Goal: Obtain resource: Obtain resource

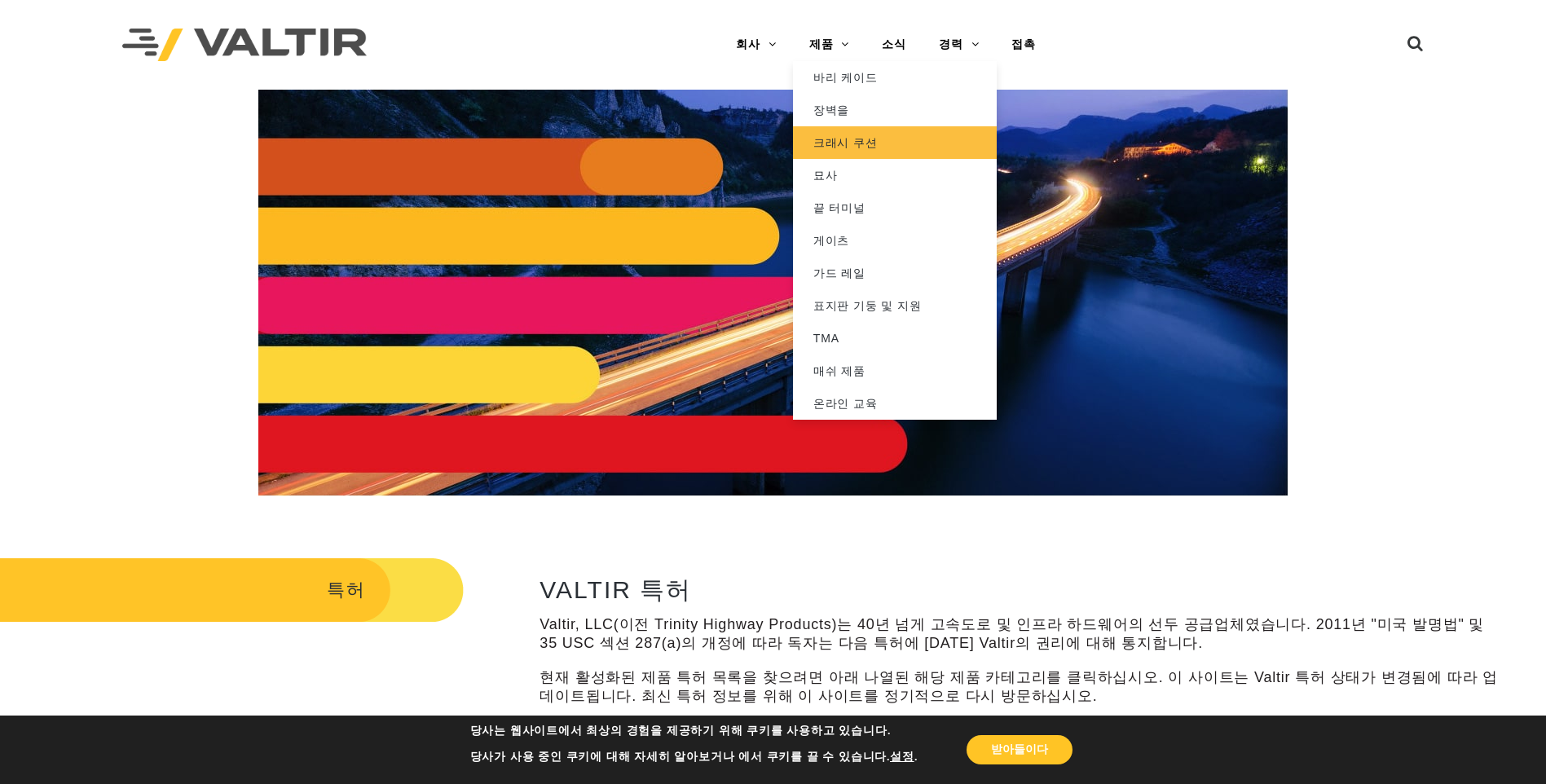
click at [850, 142] on link "크래시 쿠션" at bounding box center [895, 143] width 203 height 33
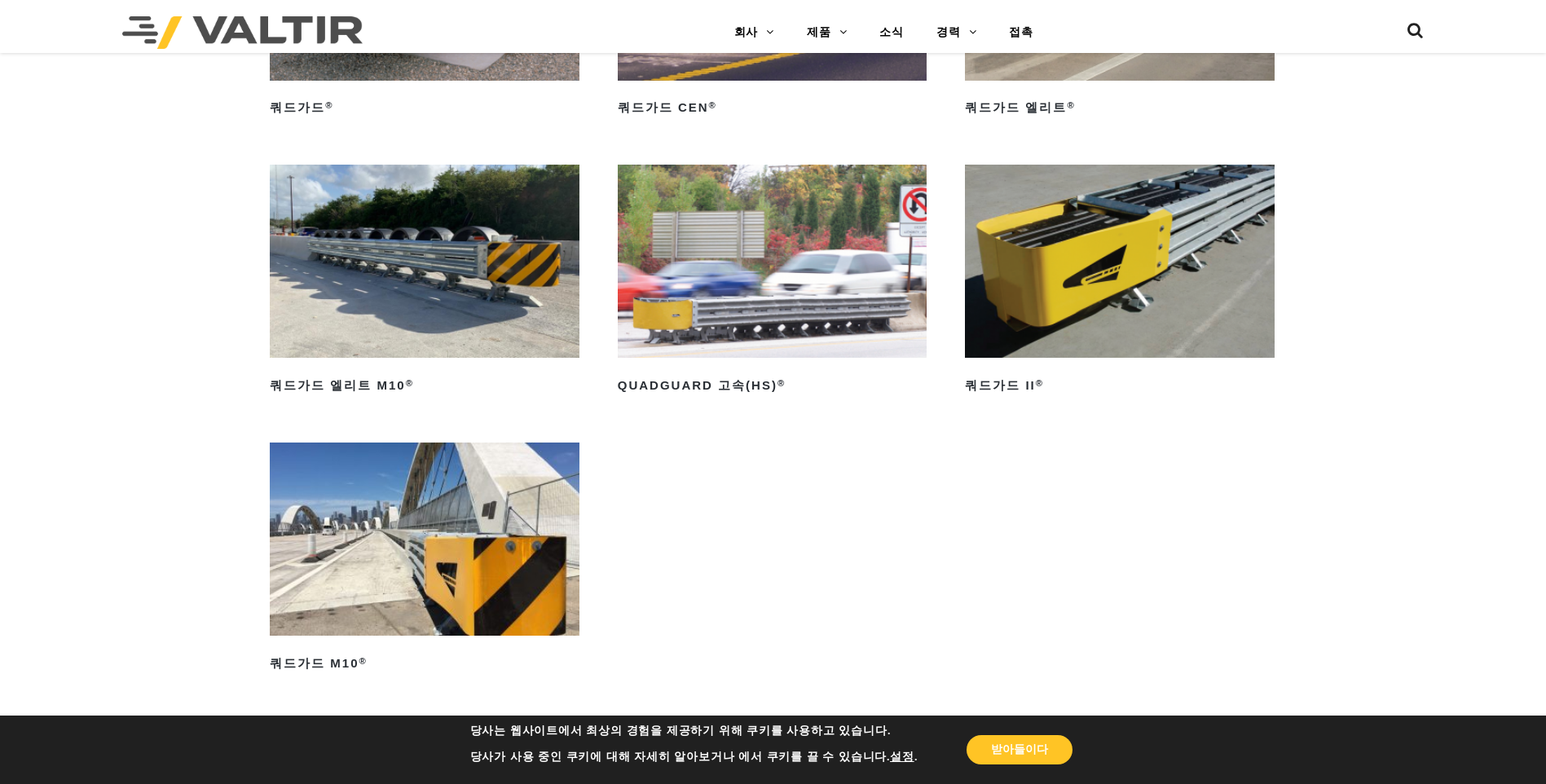
scroll to position [1385, 0]
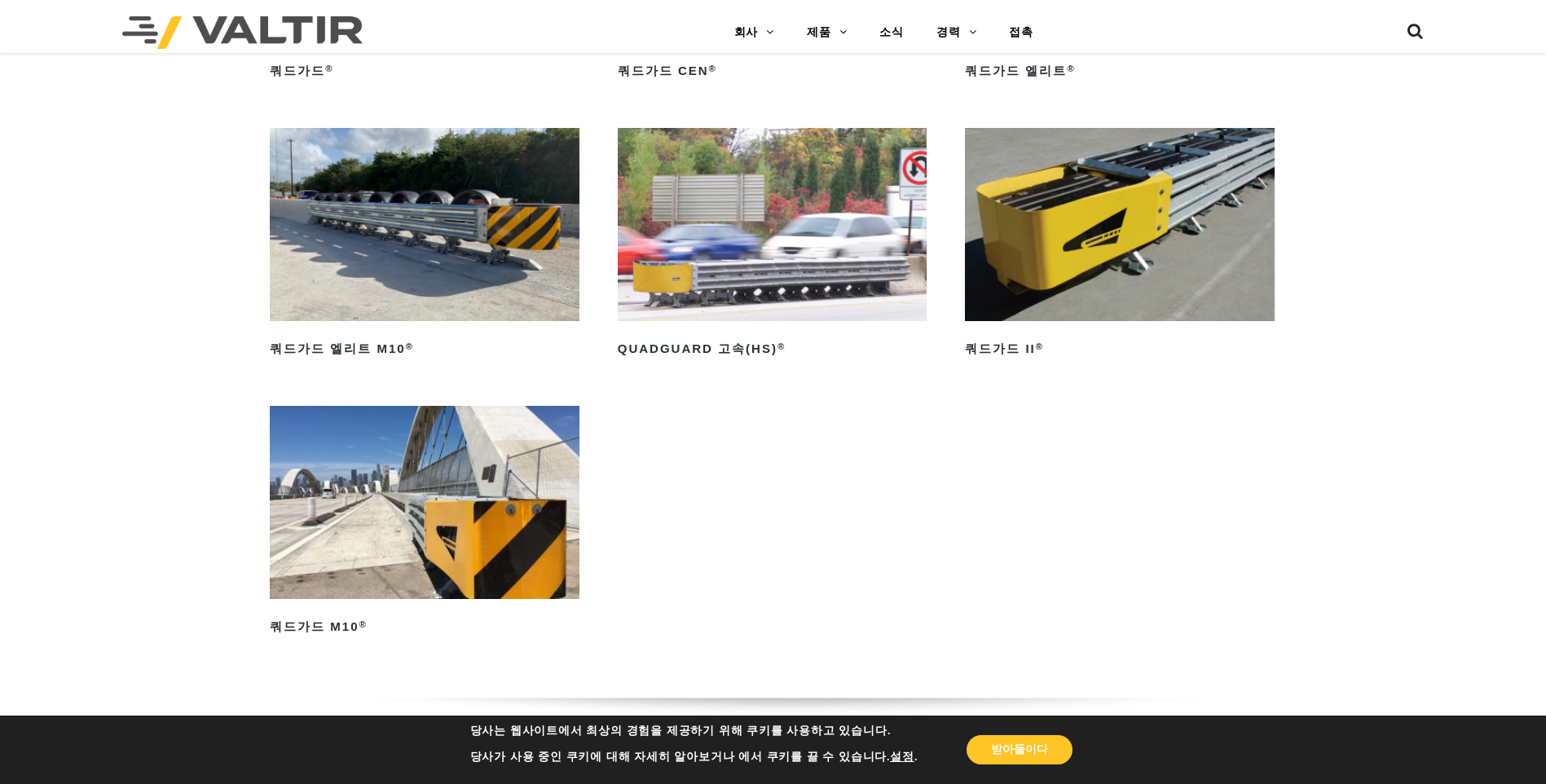
click at [772, 255] on img at bounding box center [772, 224] width 309 height 193
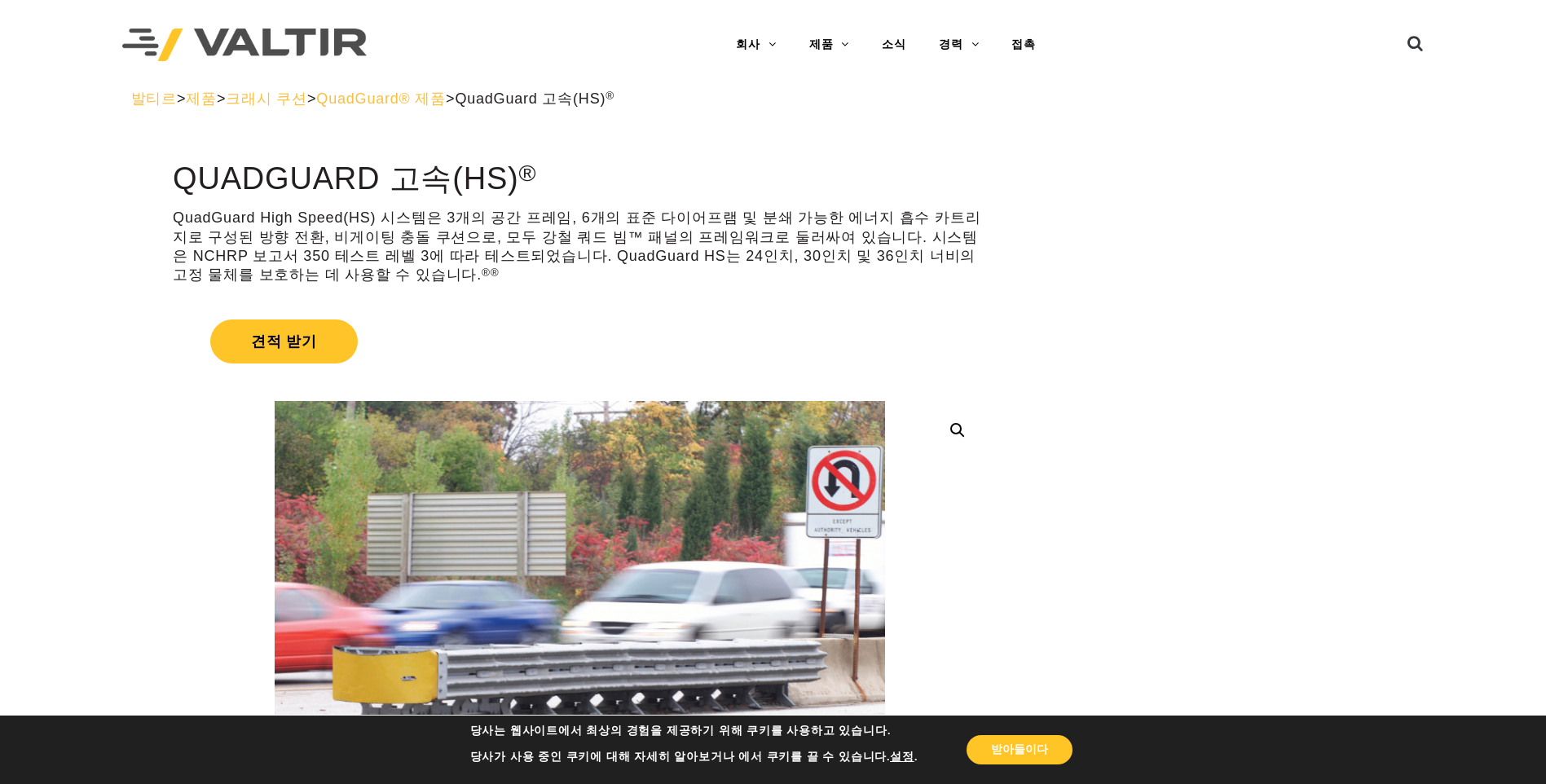
click at [383, 98] on span "QuadGuard® 제품" at bounding box center [381, 98] width 129 height 16
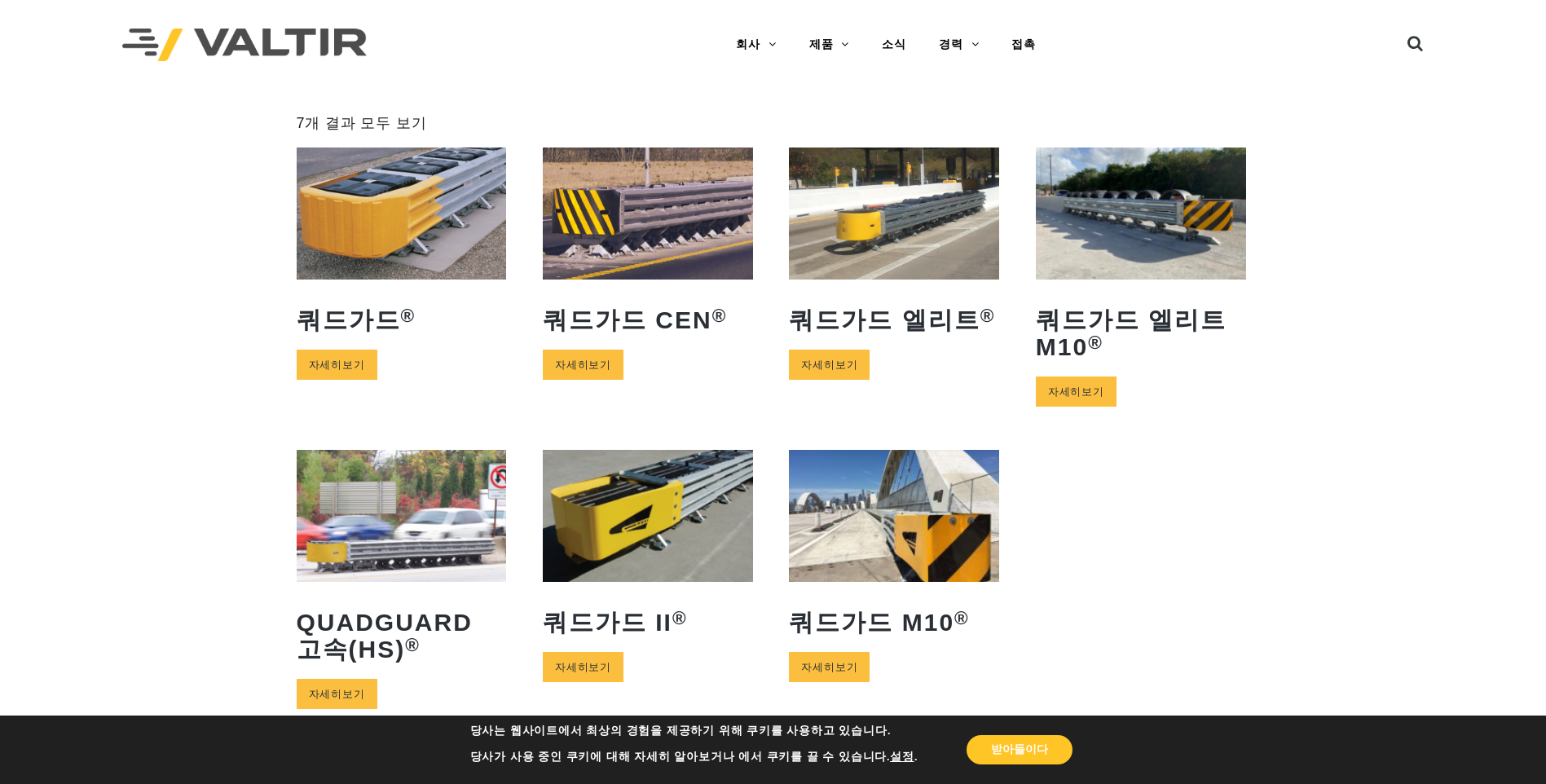
click at [1134, 233] on img at bounding box center [1141, 213] width 210 height 131
click at [371, 200] on img at bounding box center [402, 213] width 210 height 131
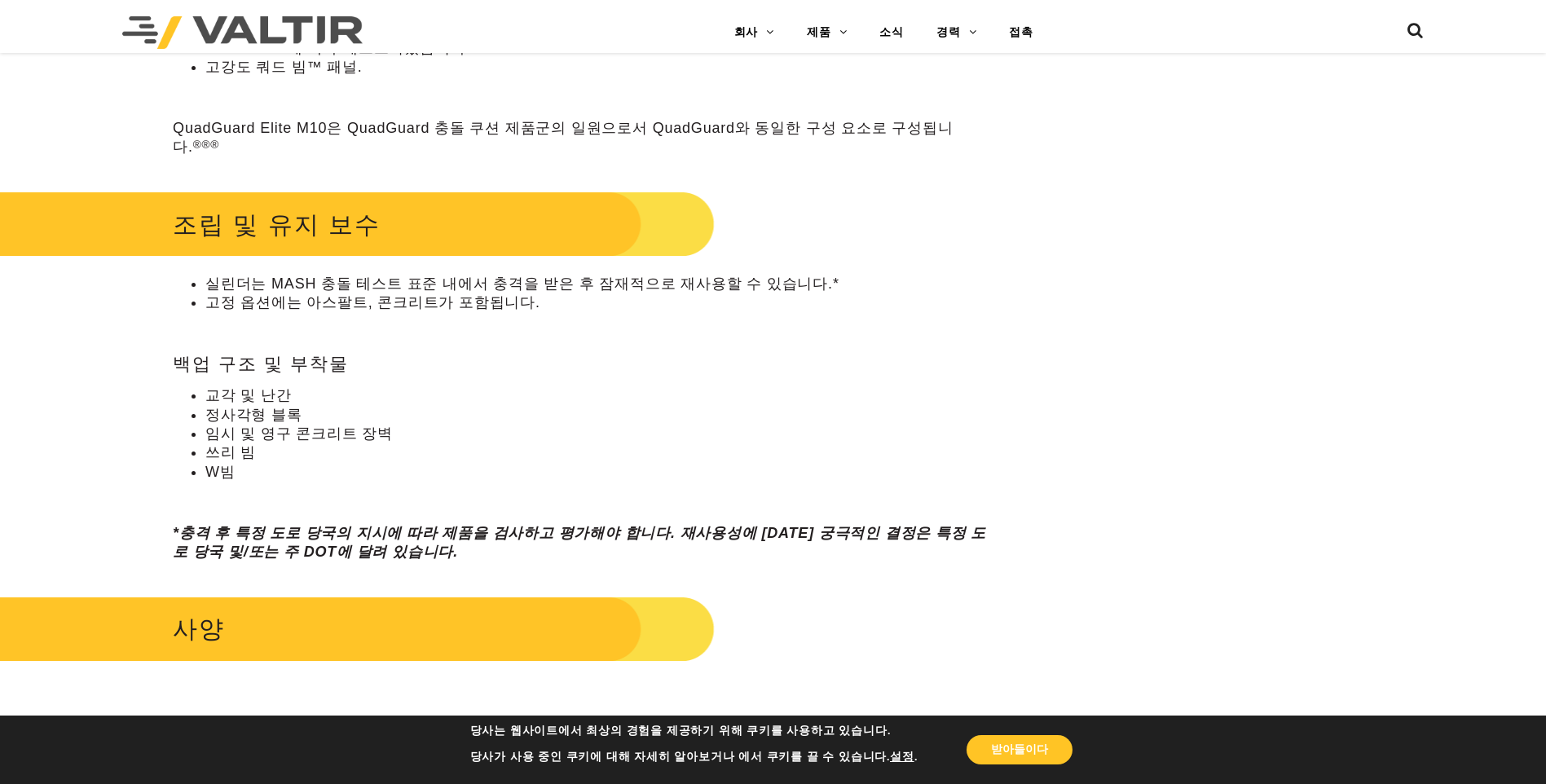
scroll to position [978, 0]
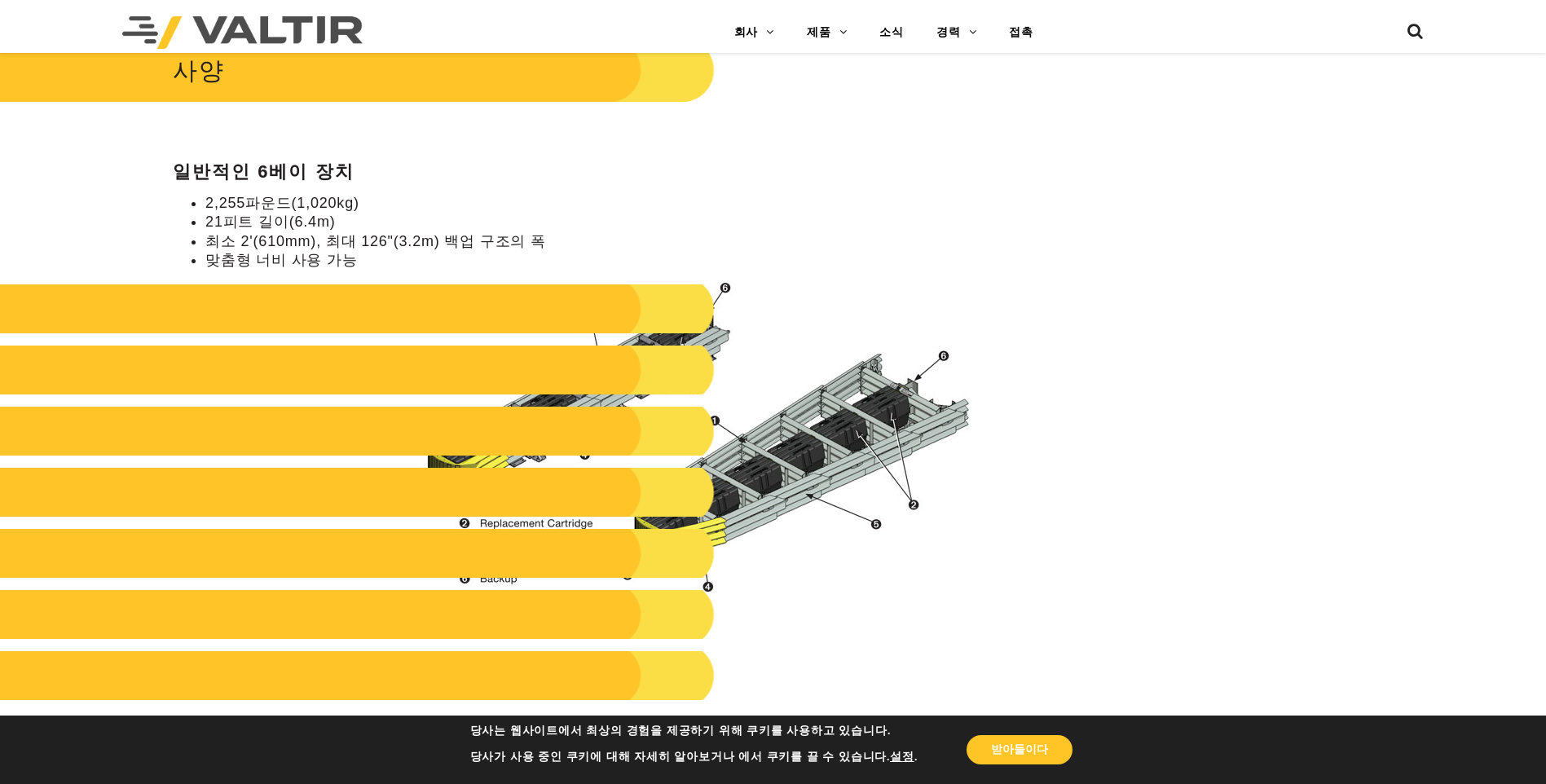
scroll to position [1548, 0]
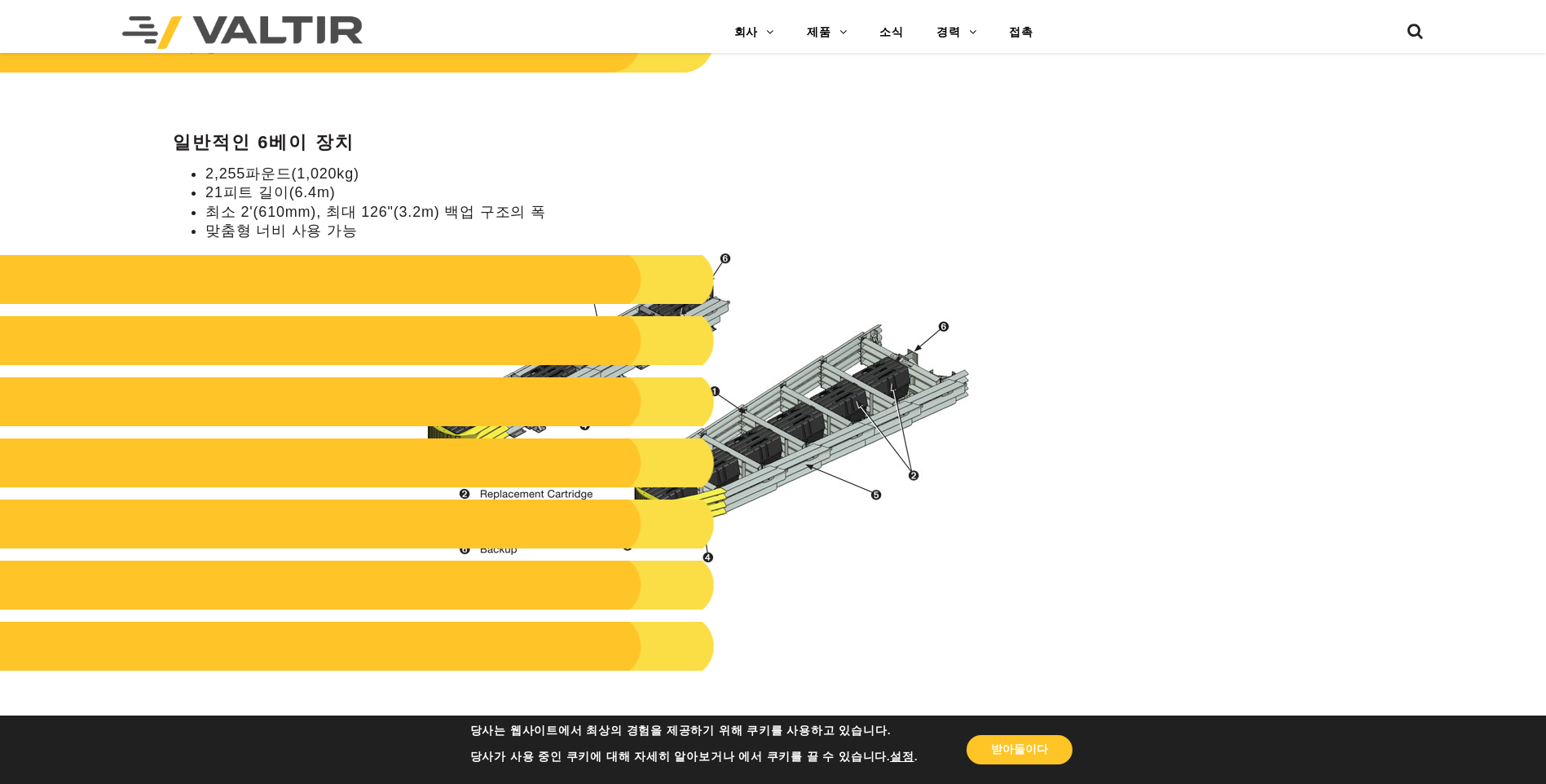
click at [1150, 283] on div "**********" at bounding box center [773, 434] width 1546 height 3641
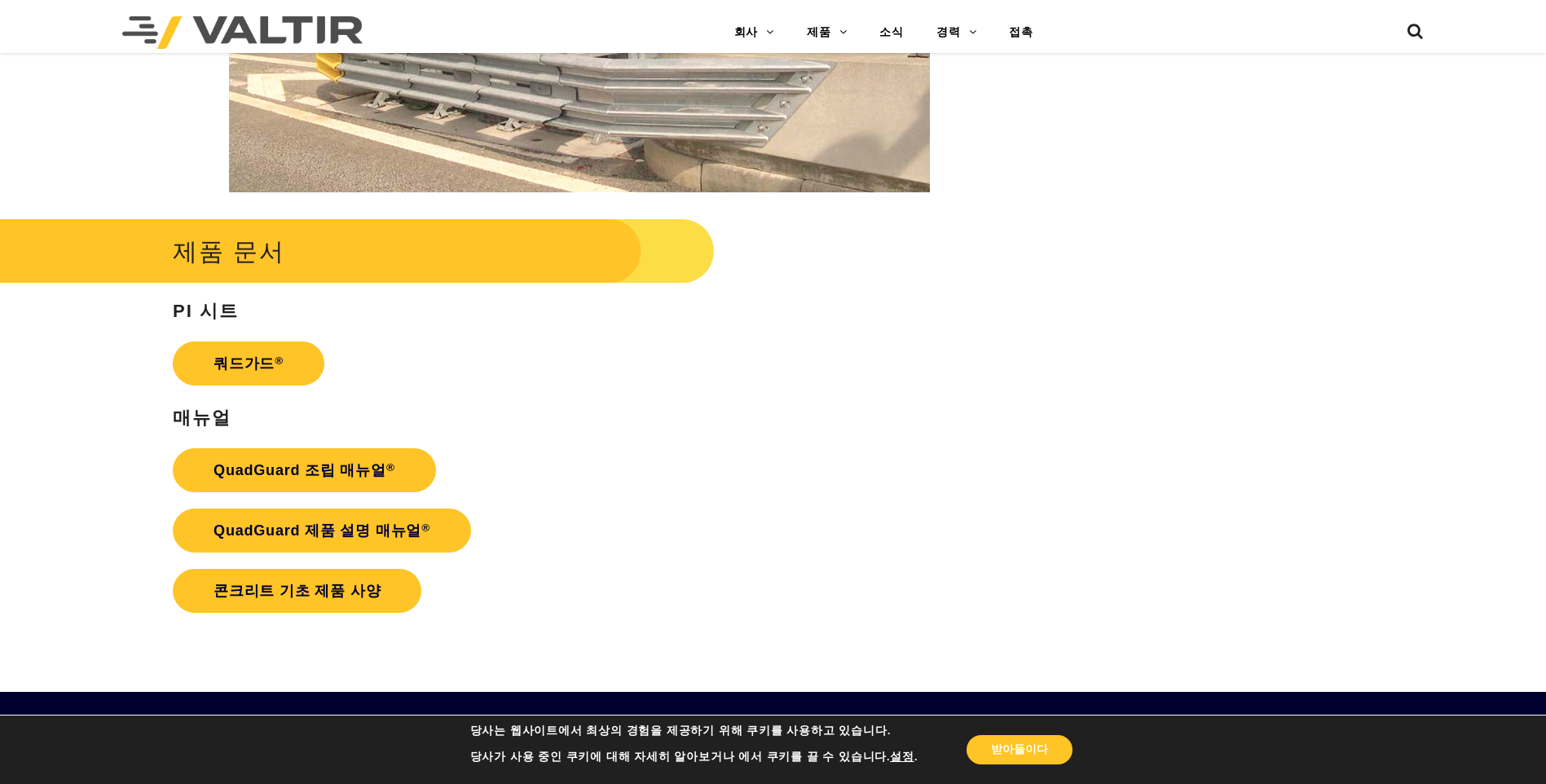
scroll to position [3178, 0]
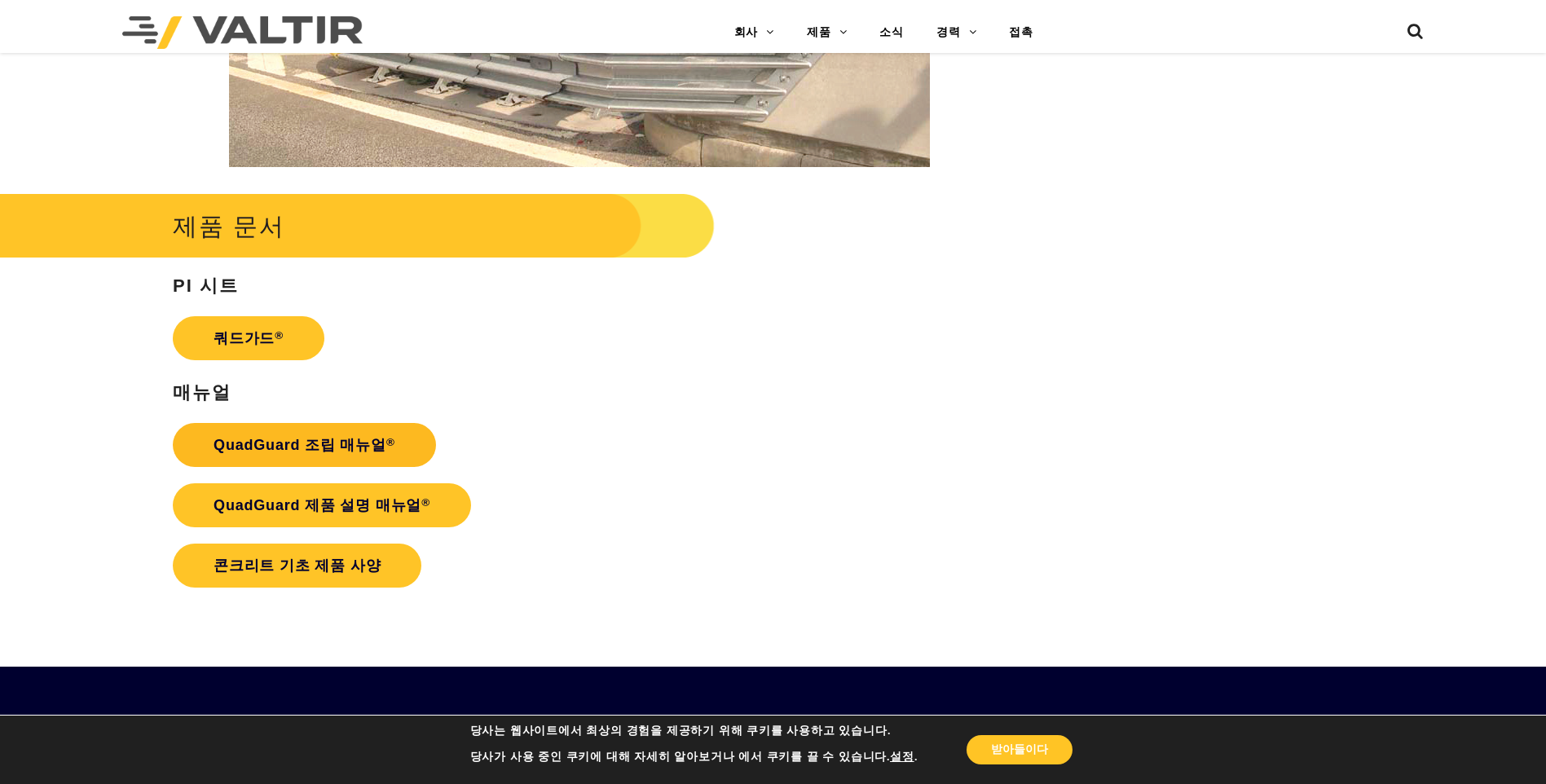
click at [313, 441] on font "QuadGuard 조립 매뉴얼" at bounding box center [300, 445] width 173 height 16
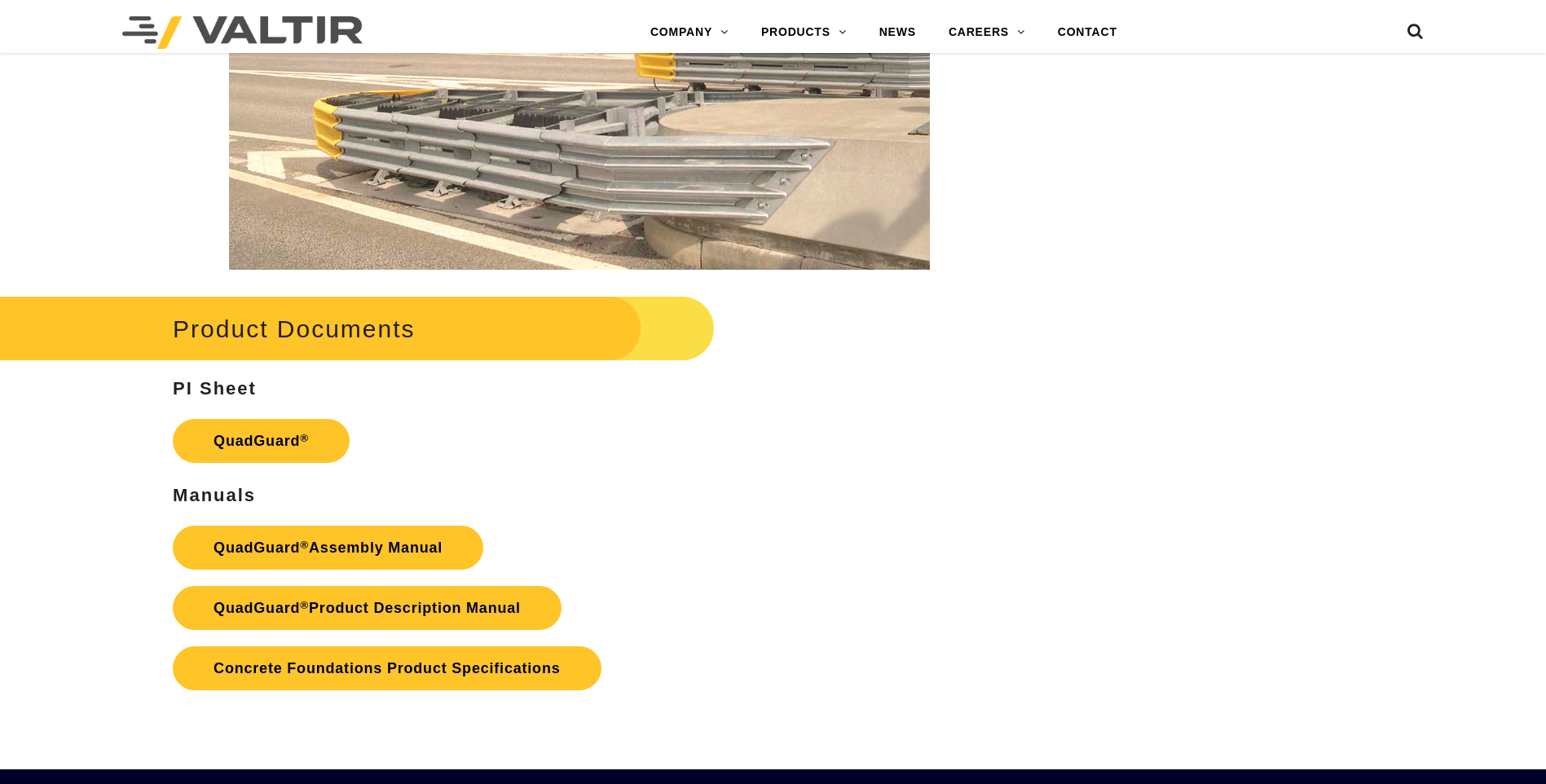
scroll to position [3178, 0]
